Goal: Register for event/course

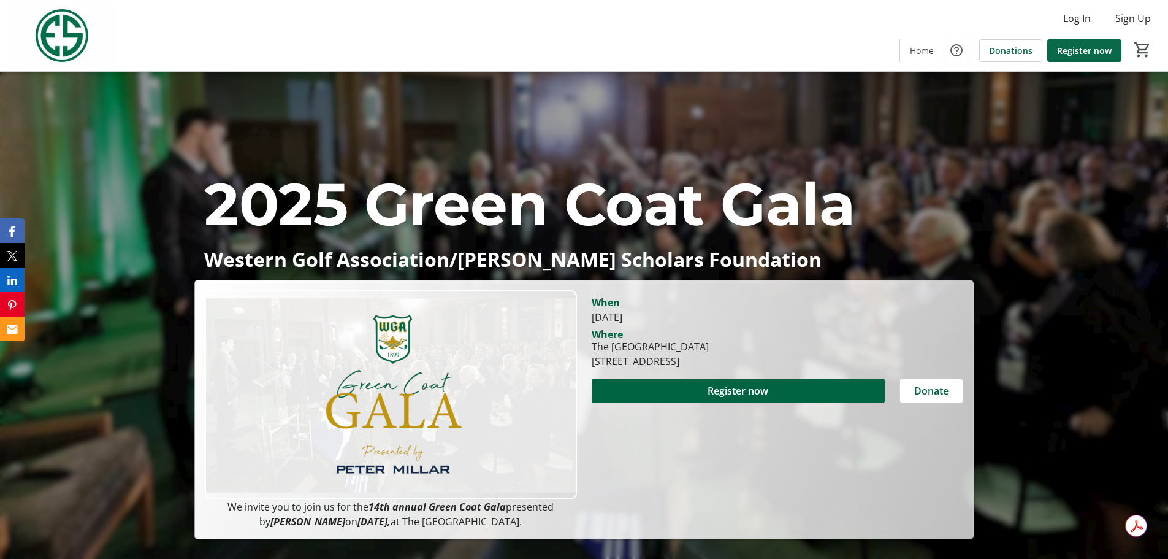
click at [1089, 56] on span "Register now" at bounding box center [1084, 50] width 55 height 13
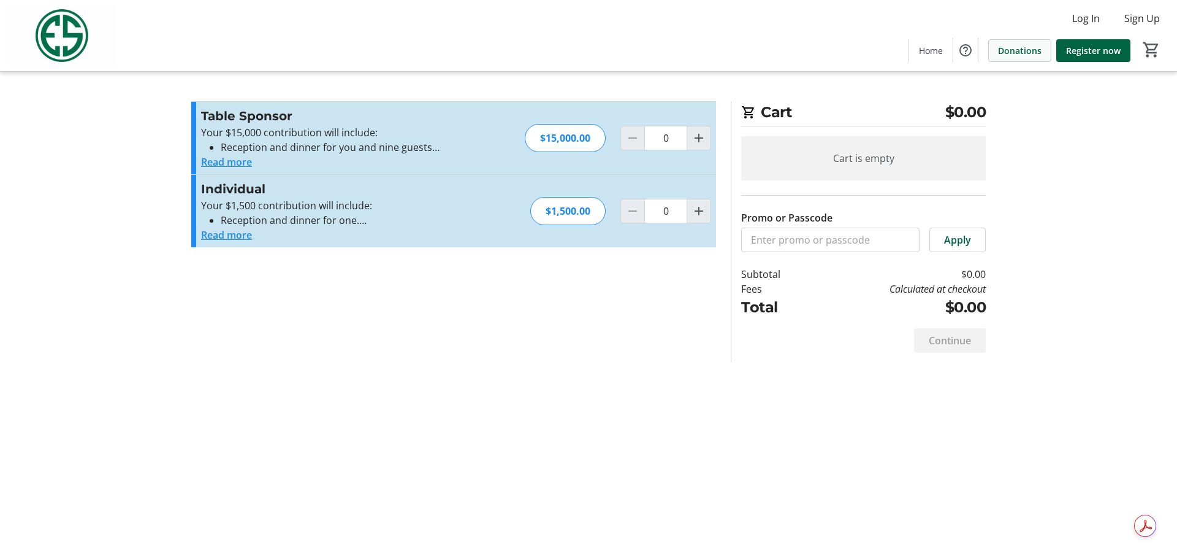
click at [1021, 45] on span "Donations" at bounding box center [1020, 50] width 44 height 13
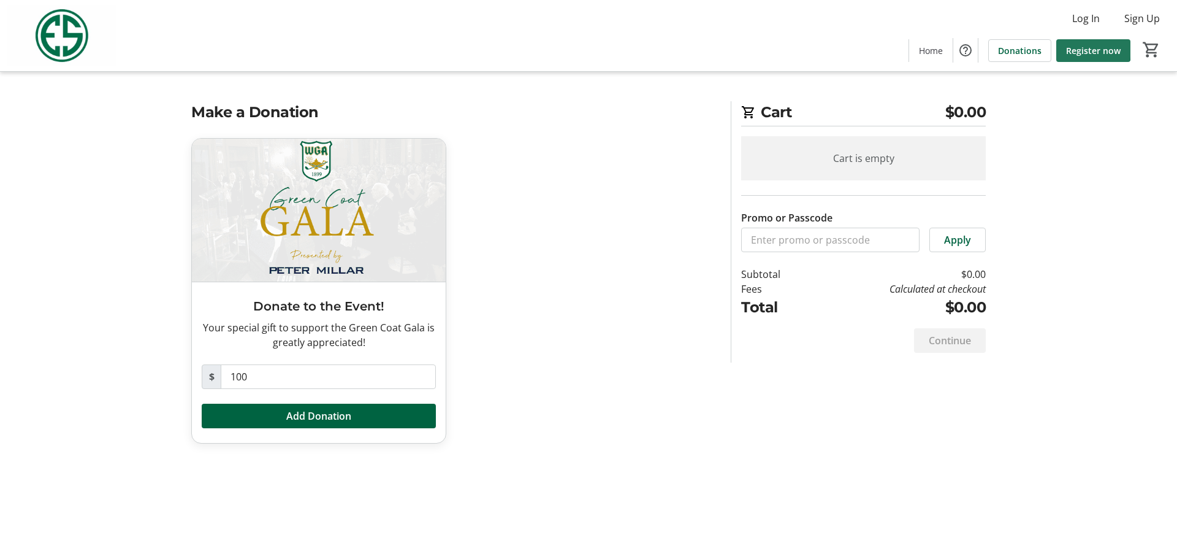
click at [1085, 49] on span "Register now" at bounding box center [1093, 50] width 55 height 13
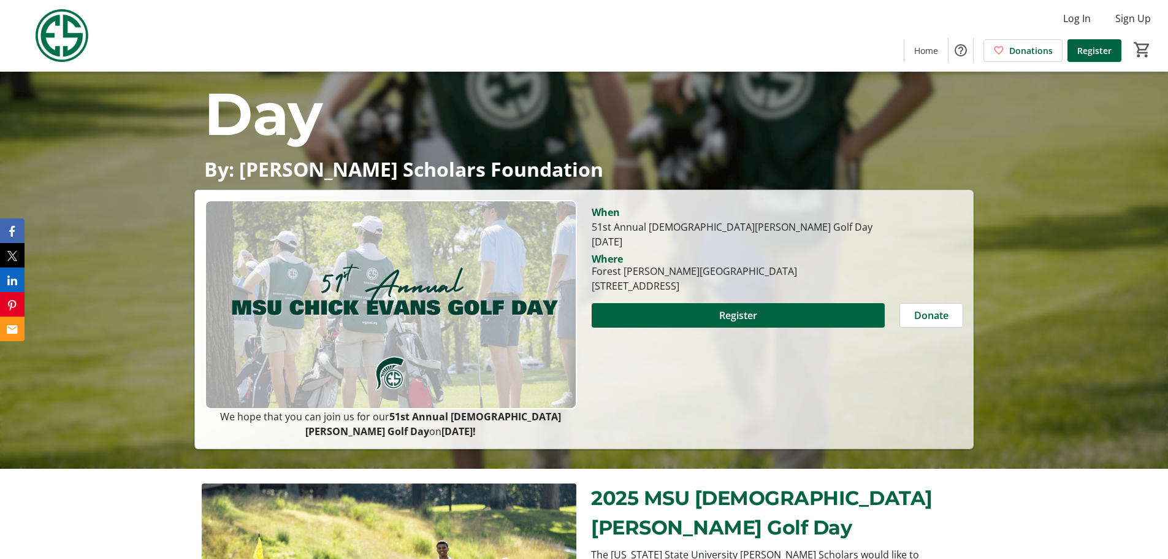
scroll to position [554, 0]
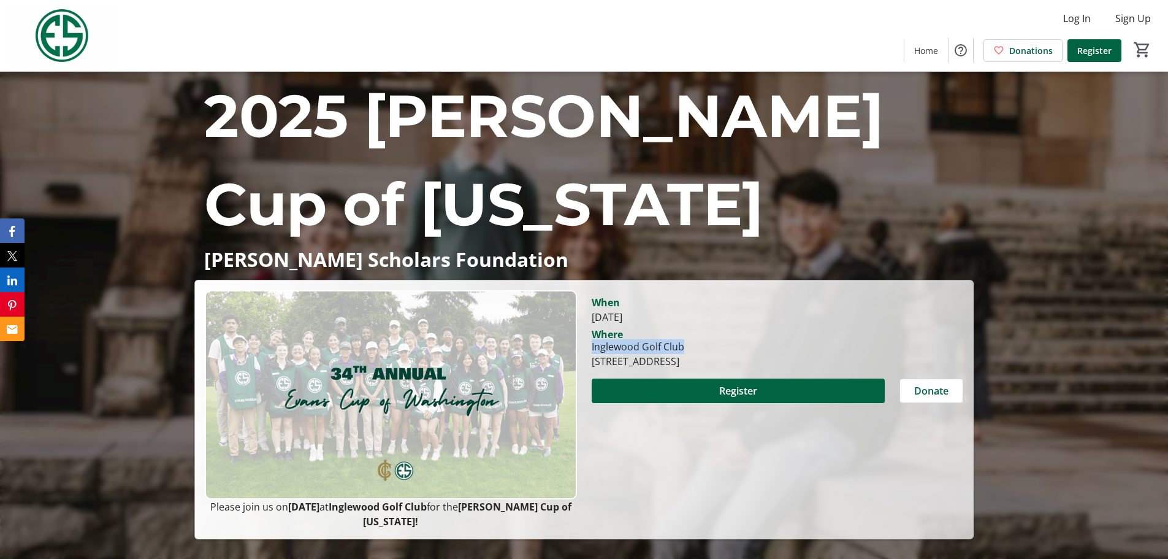
drag, startPoint x: 684, startPoint y: 346, endPoint x: 590, endPoint y: 345, distance: 94.4
click at [590, 345] on div "Inglewood Golf Club 6505 Inglewood Road Northeast, Kenmore, WA 98028" at bounding box center [637, 353] width 107 height 29
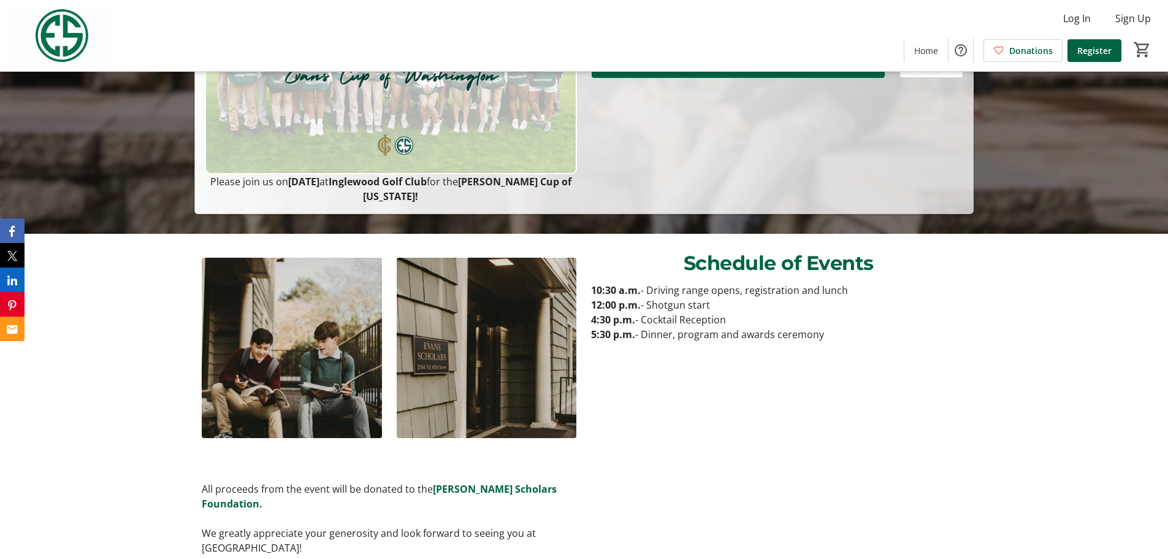
scroll to position [307, 0]
